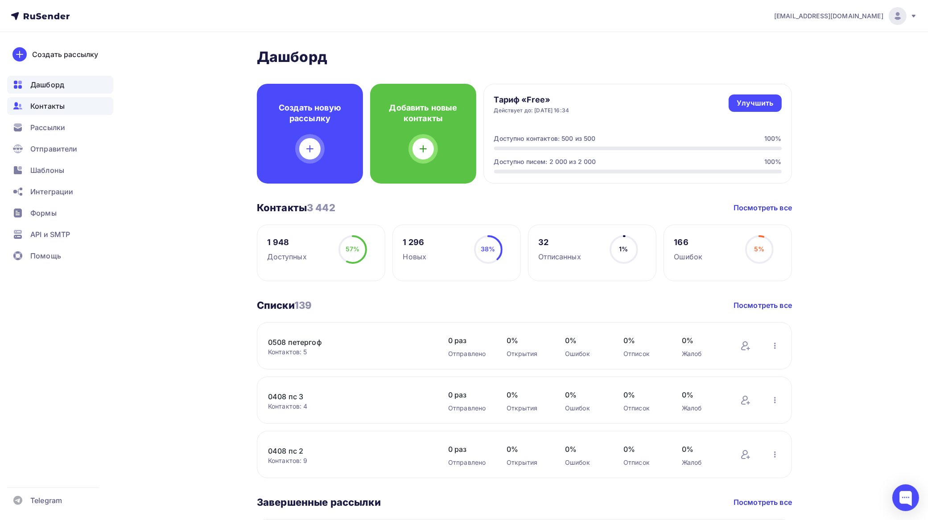
click at [45, 104] on span "Контакты" at bounding box center [47, 106] width 34 height 11
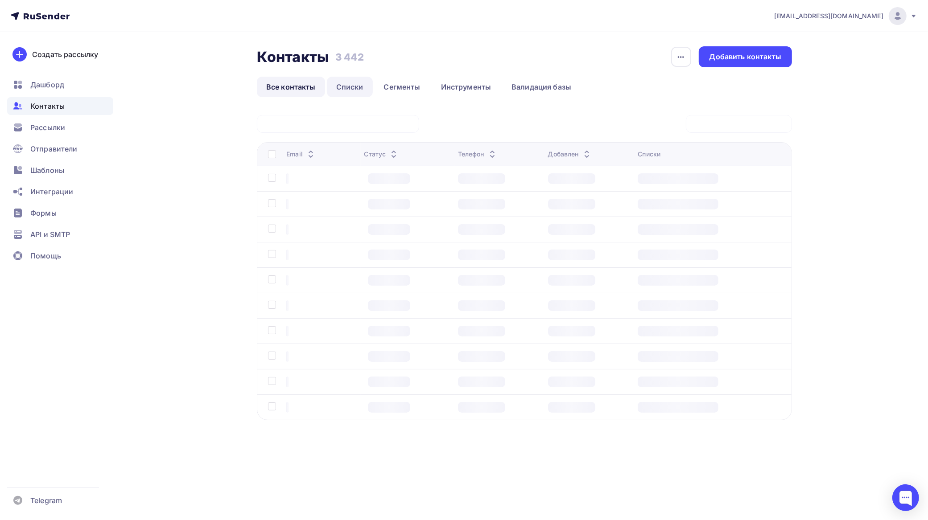
drag, startPoint x: 354, startPoint y: 86, endPoint x: 360, endPoint y: 88, distance: 6.4
click at [354, 86] on link "Списки" at bounding box center [350, 87] width 46 height 21
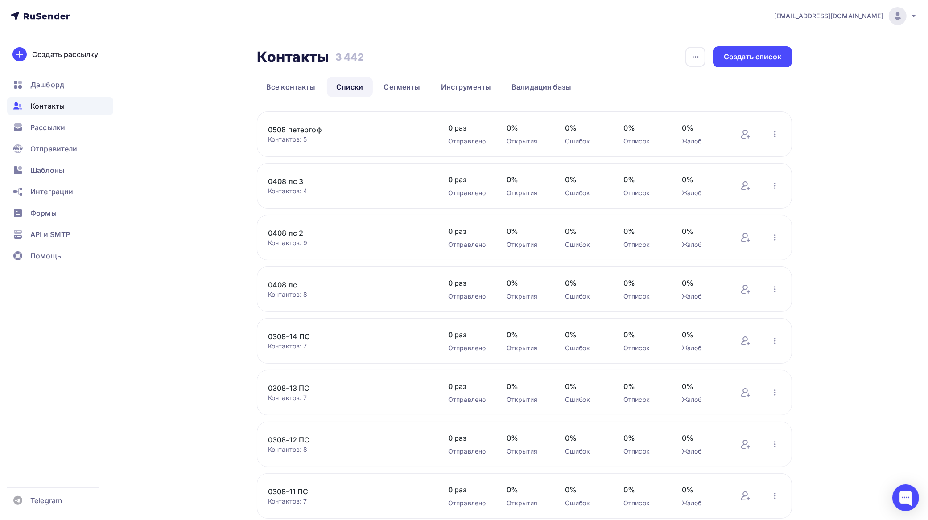
click at [317, 129] on link "0508 петергоф" at bounding box center [344, 129] width 152 height 11
click at [768, 54] on div "Создать список" at bounding box center [753, 57] width 58 height 10
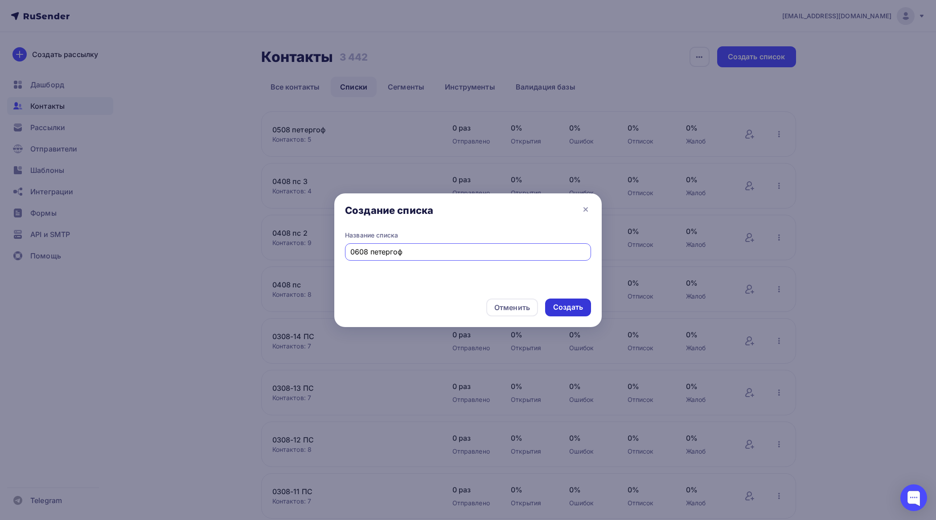
type input "0608 петергоф"
click at [574, 308] on div "Создать" at bounding box center [568, 307] width 30 height 10
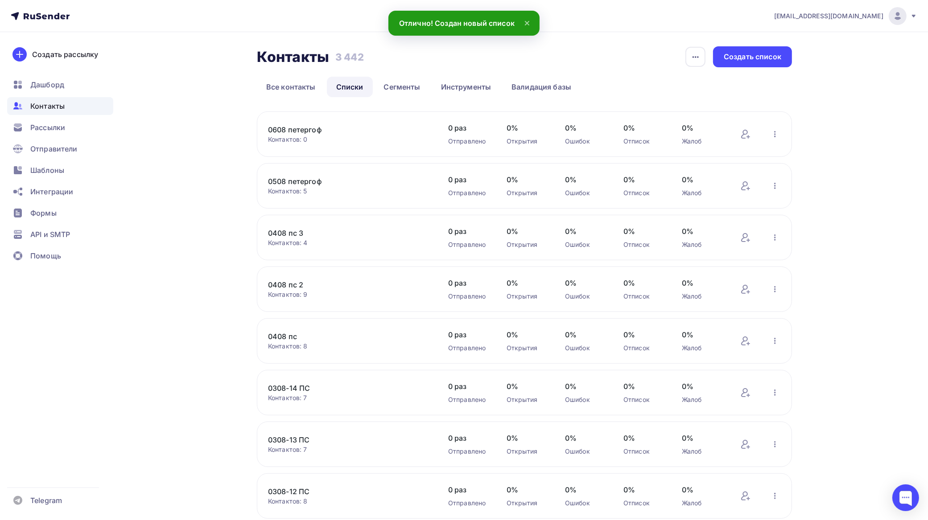
click at [317, 131] on link "0608 петергоф" at bounding box center [344, 129] width 152 height 11
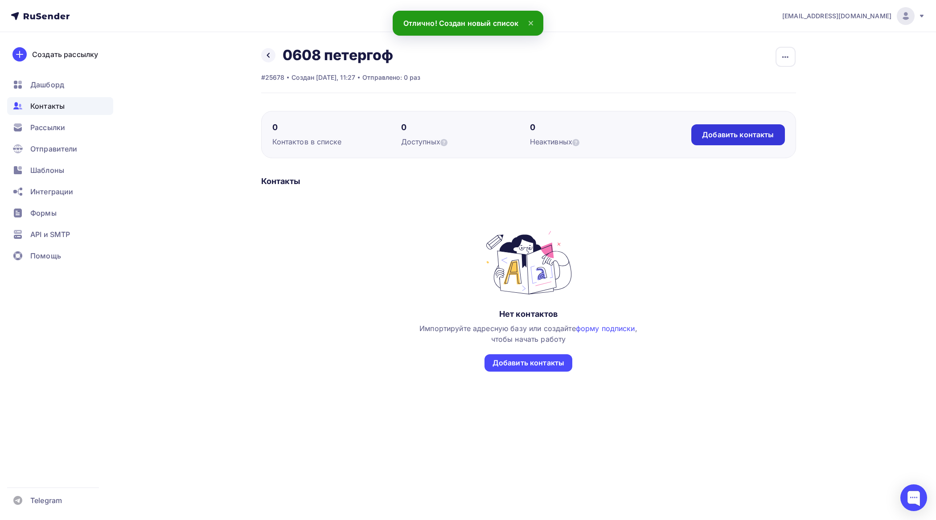
click at [736, 132] on div "Добавить контакты" at bounding box center [738, 135] width 72 height 10
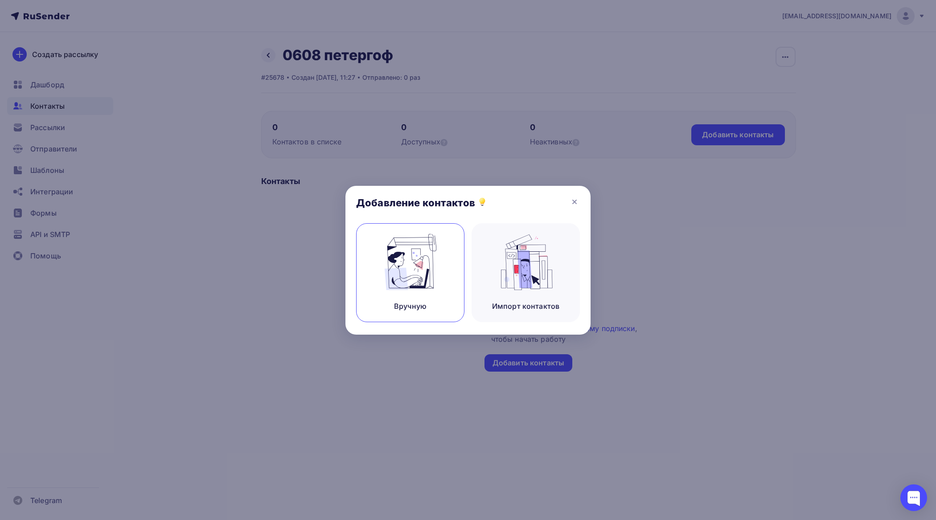
click at [423, 293] on div "Вручную" at bounding box center [410, 272] width 108 height 99
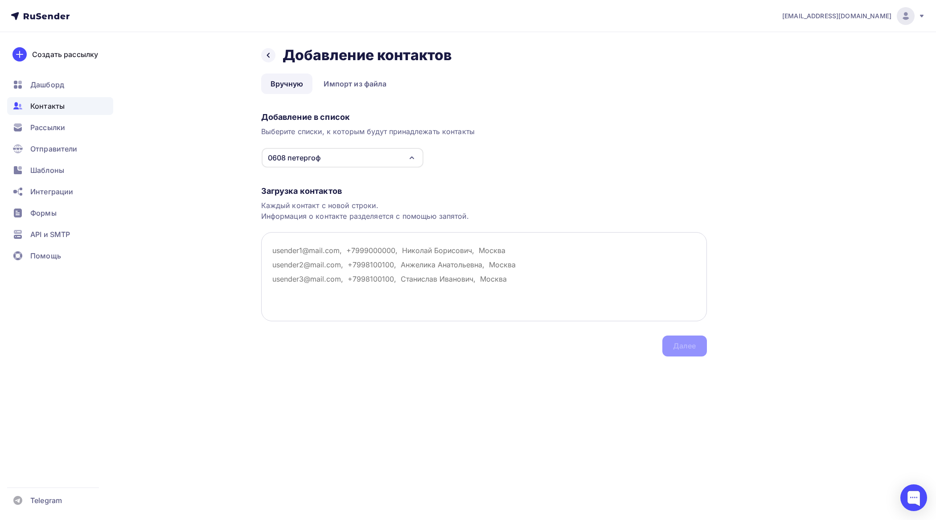
paste textarea "[EMAIL_ADDRESS][DOMAIN_NAME]"
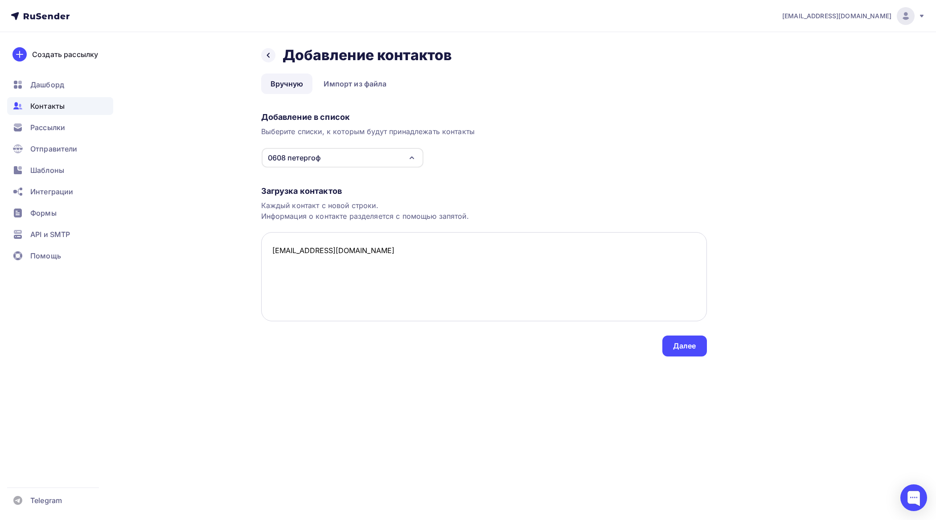
paste textarea "[EMAIL_ADDRESS][DOMAIN_NAME]"
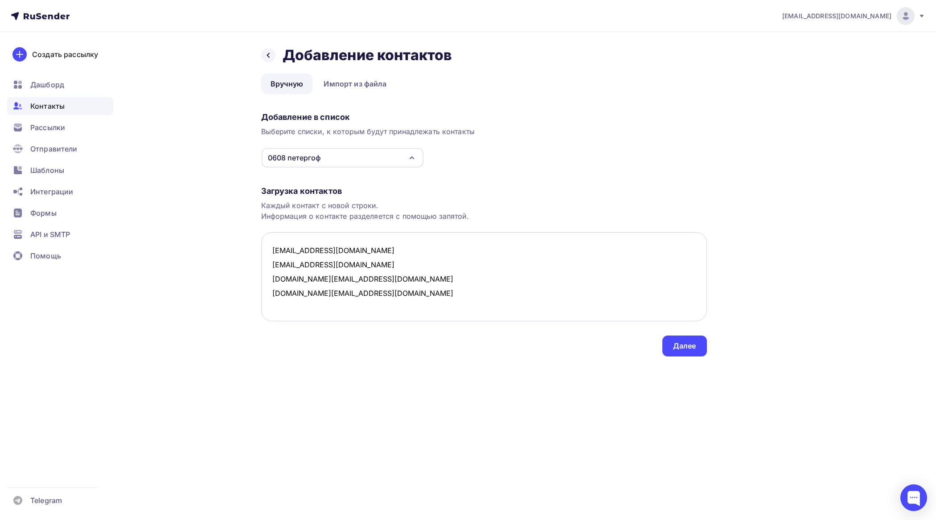
paste textarea "[EMAIL_ADDRESS][DOMAIN_NAME]"
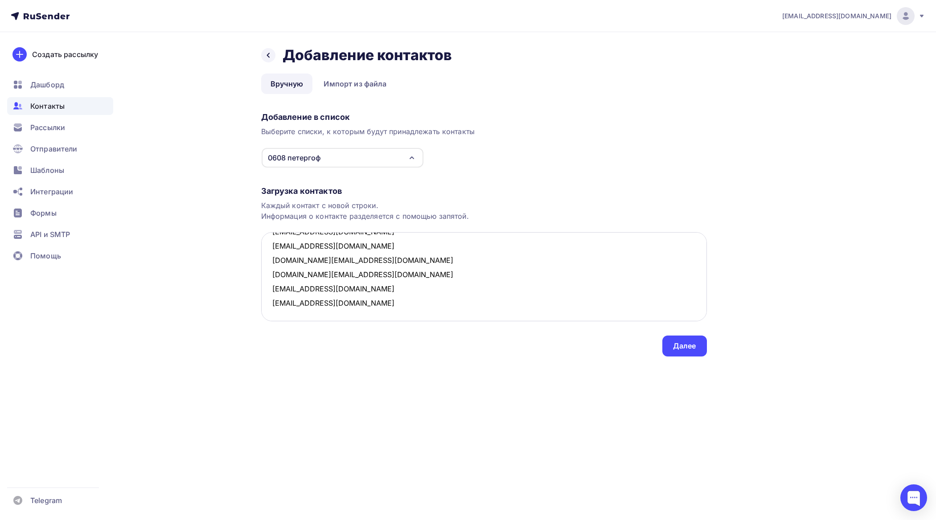
paste textarea "[EMAIL_ADDRESS][DOMAIN_NAME]"
click at [309, 317] on textarea "[EMAIL_ADDRESS][DOMAIN_NAME] [EMAIL_ADDRESS][DOMAIN_NAME] [DOMAIN_NAME][EMAIL_A…" at bounding box center [484, 276] width 446 height 89
paste textarea "[EMAIL_ADDRESS][DOMAIN_NAME]"
type textarea "[EMAIL_ADDRESS][DOMAIN_NAME] [EMAIL_ADDRESS][DOMAIN_NAME] [DOMAIN_NAME][EMAIL_A…"
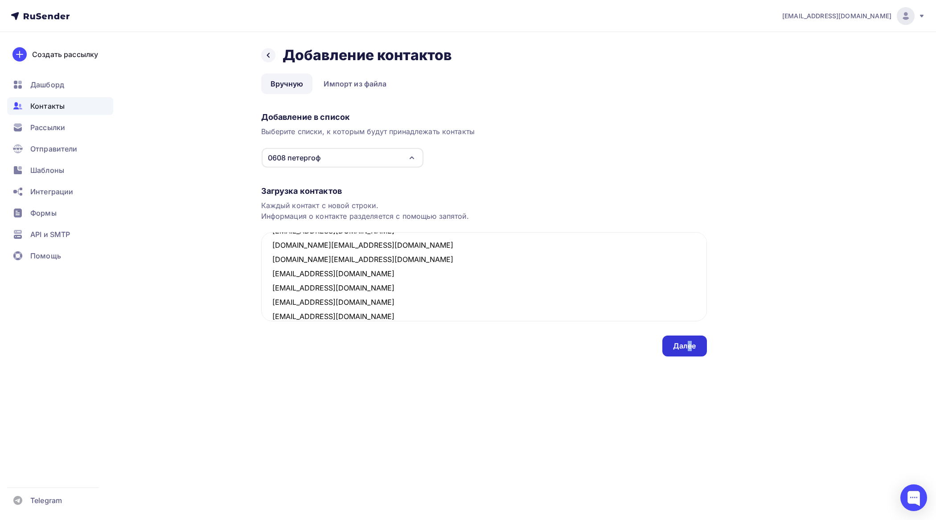
click at [690, 344] on div "Далее" at bounding box center [684, 346] width 23 height 10
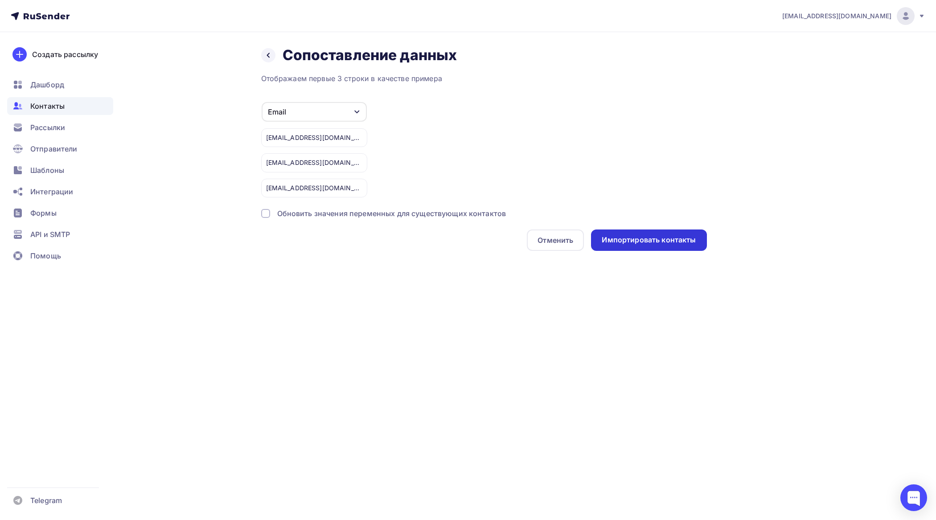
click at [650, 238] on div "Импортировать контакты" at bounding box center [649, 240] width 94 height 10
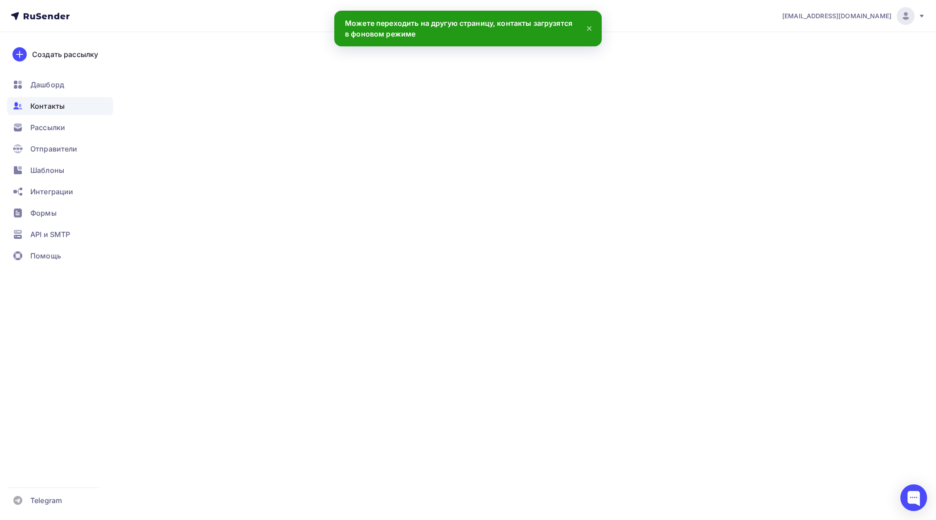
scroll to position [47, 0]
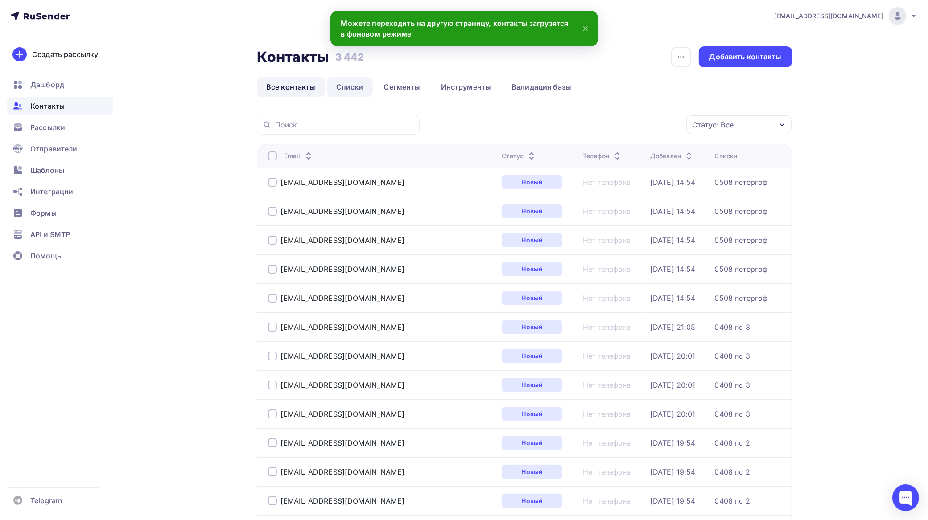
click at [358, 88] on link "Списки" at bounding box center [350, 87] width 46 height 21
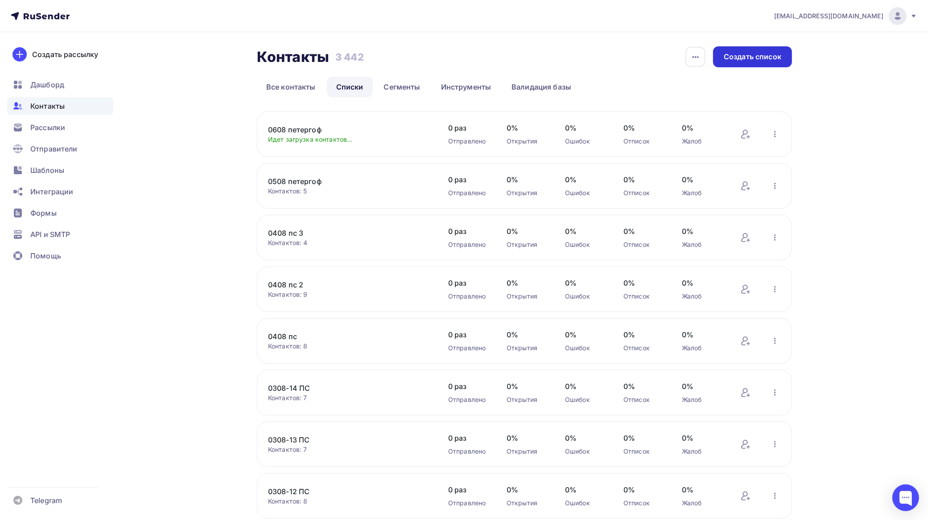
click at [763, 55] on div "Создать список" at bounding box center [753, 57] width 58 height 10
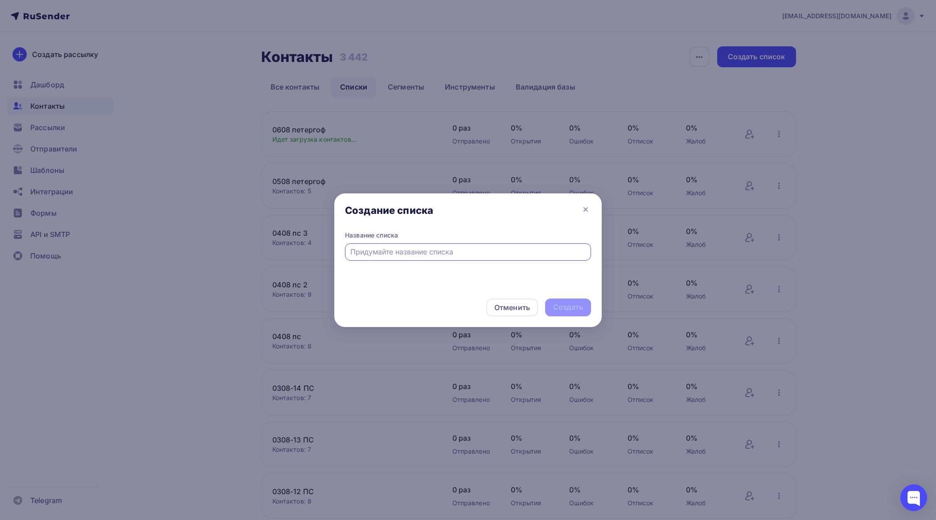
drag, startPoint x: 414, startPoint y: 255, endPoint x: 416, endPoint y: 251, distance: 4.6
click at [416, 251] on input "text" at bounding box center [468, 252] width 236 height 11
type input "0708 петергоф"
click at [561, 309] on div "Создать" at bounding box center [568, 307] width 30 height 10
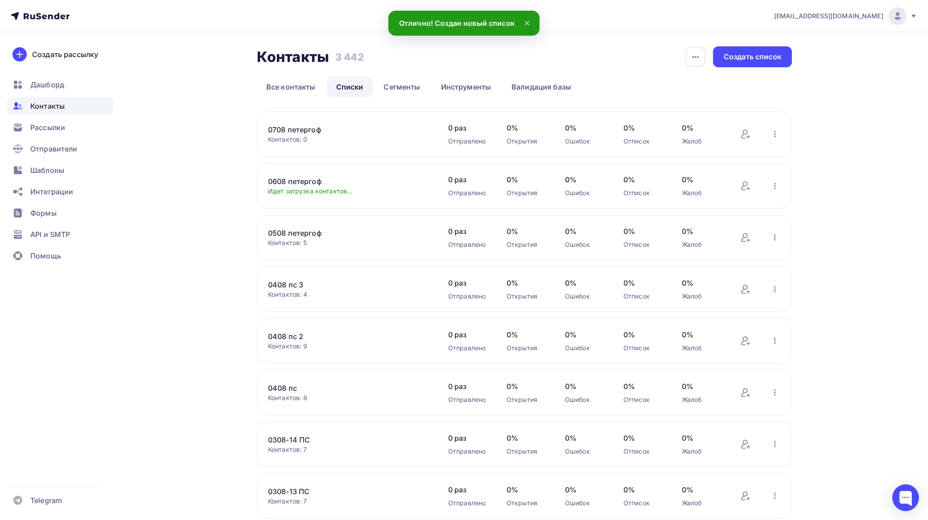
click at [315, 132] on link "0708 петергоф" at bounding box center [344, 129] width 152 height 11
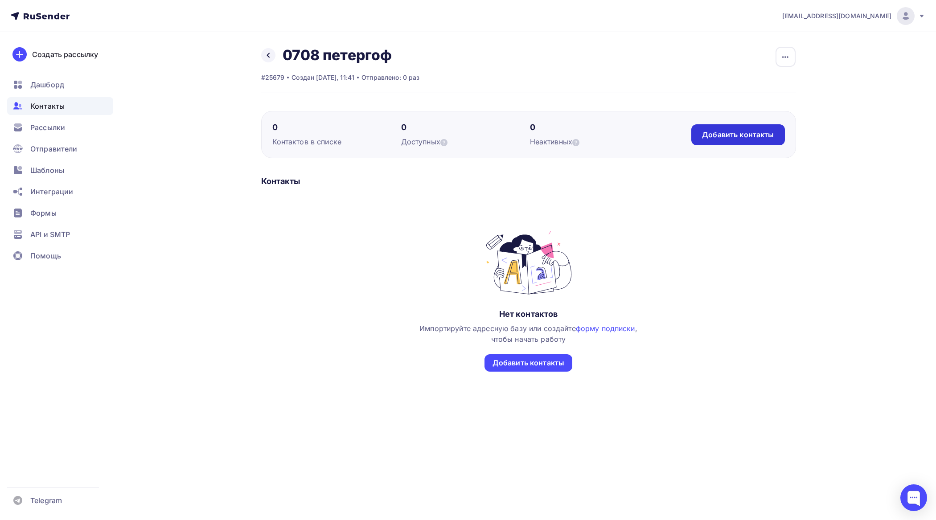
click at [754, 130] on div "Добавить контакты" at bounding box center [738, 135] width 72 height 10
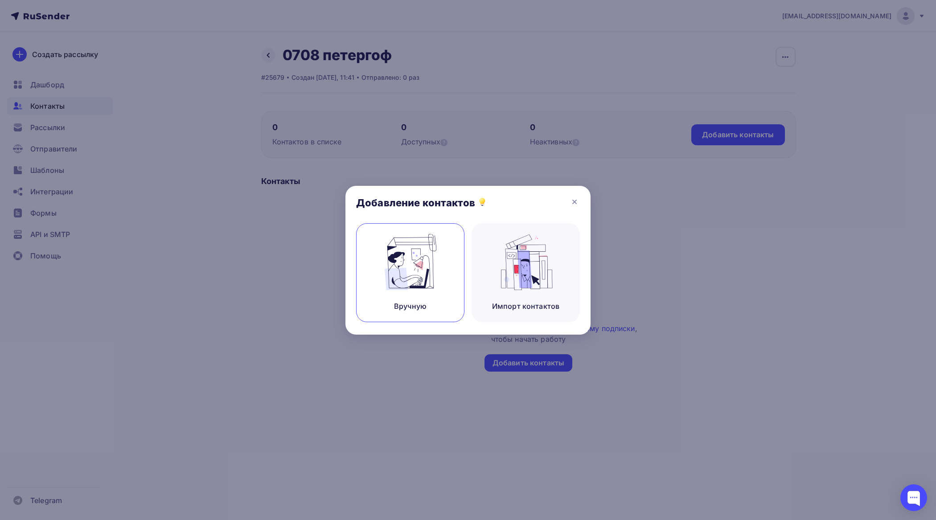
click at [412, 252] on img at bounding box center [411, 262] width 60 height 56
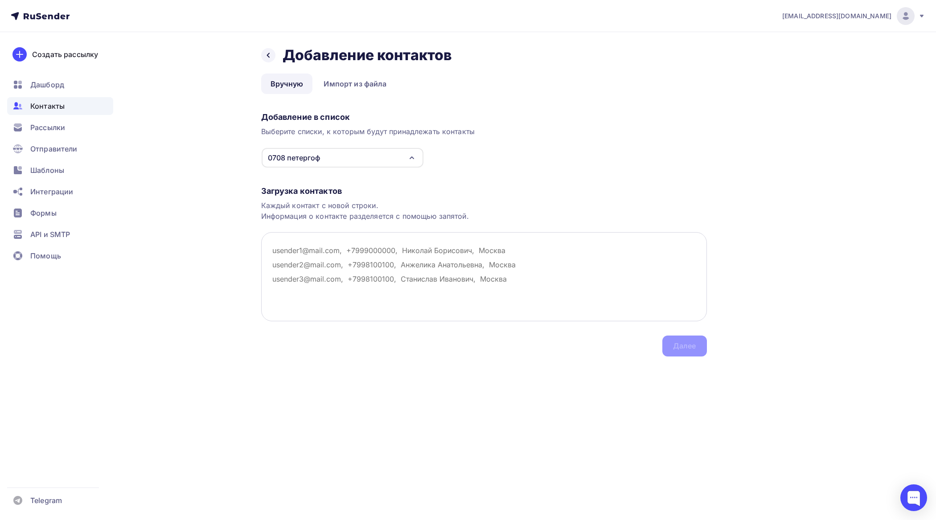
paste textarea "[EMAIL_ADDRESS][DOMAIN_NAME]"
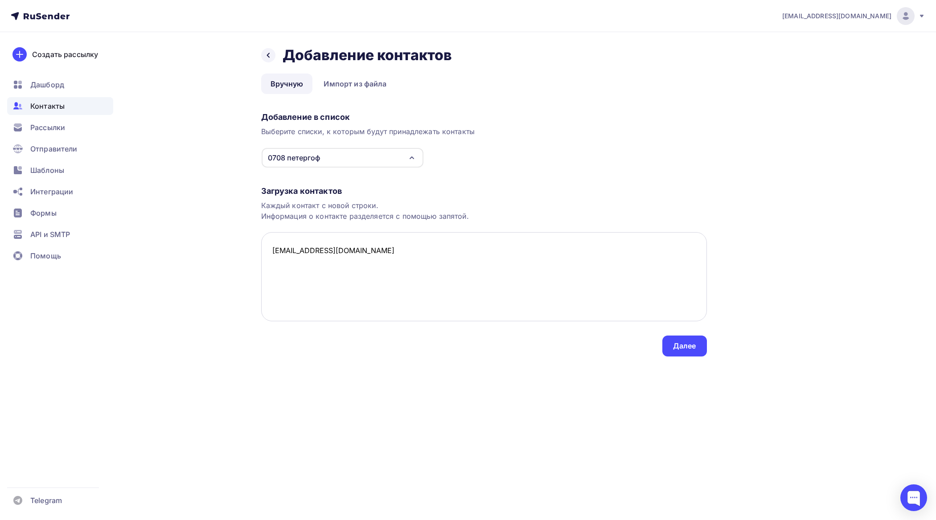
paste textarea "[EMAIL_ADDRESS][DOMAIN_NAME]"
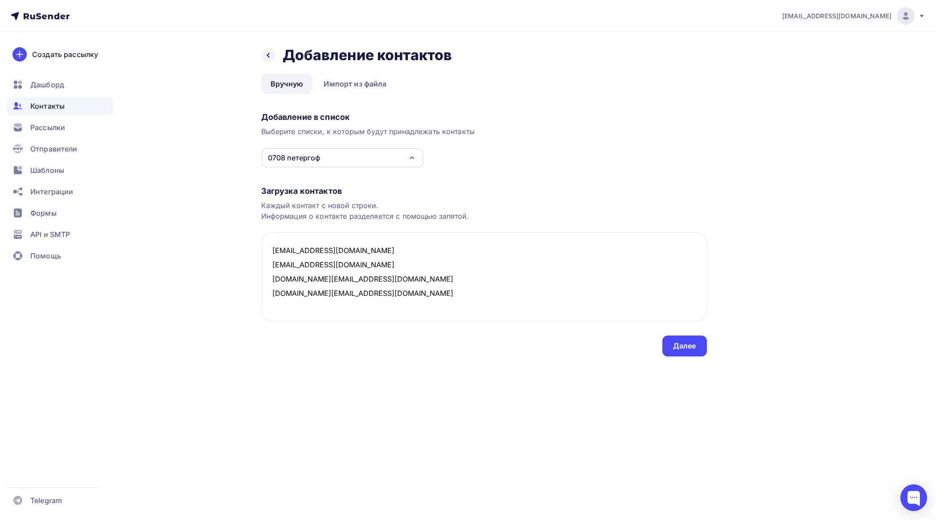
type textarea "[EMAIL_ADDRESS][DOMAIN_NAME] [EMAIL_ADDRESS][DOMAIN_NAME] [DOMAIN_NAME][EMAIL_A…"
